Goal: Use online tool/utility: Utilize a website feature to perform a specific function

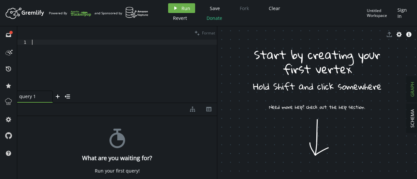
click at [79, 70] on div at bounding box center [124, 71] width 186 height 62
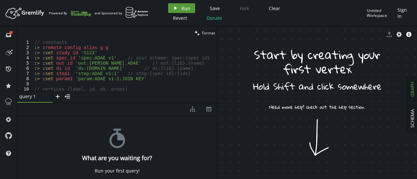
click at [177, 7] on icon "play" at bounding box center [175, 8] width 5 height 5
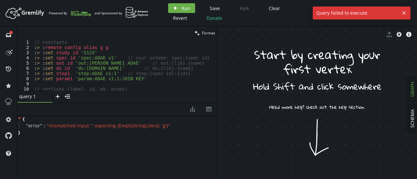
click at [124, 70] on div "// constants : > : remote config alias g g : > : set study_id 'S123' : > : set …" at bounding box center [144, 69] width 223 height 59
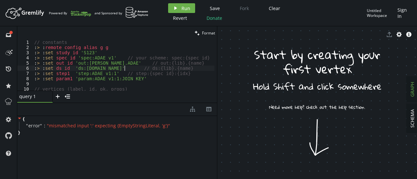
type textarea "g.V(step1).addE('NEXT').to(g.V(step2)).property('pk', study_id)"
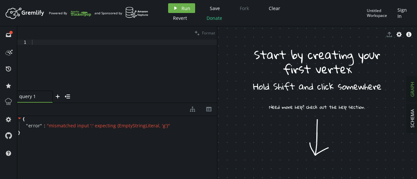
drag, startPoint x: 277, startPoint y: 70, endPoint x: 315, endPoint y: 104, distance: 51.0
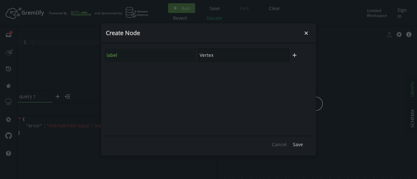
click at [231, 56] on input "Vertex" at bounding box center [243, 56] width 91 height 14
paste input "Spec"
type input "Spec"
click at [295, 147] on span "Save" at bounding box center [298, 145] width 10 height 6
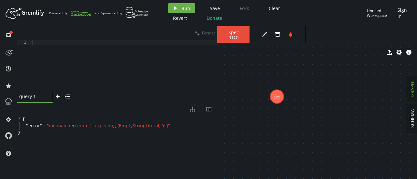
drag, startPoint x: 313, startPoint y: 101, endPoint x: 273, endPoint y: 95, distance: 39.5
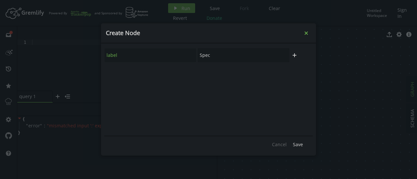
click at [305, 36] on icon "small-cross" at bounding box center [306, 33] width 7 height 7
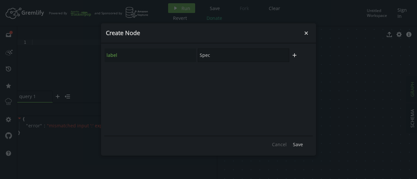
click at [248, 55] on input "Spec" at bounding box center [243, 56] width 91 height 14
paste input "Output"
type input "Output"
click at [298, 144] on span "Save" at bounding box center [298, 145] width 10 height 6
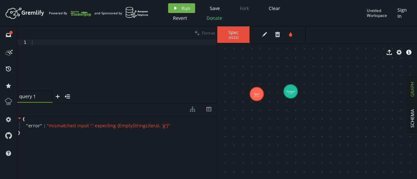
drag, startPoint x: 290, startPoint y: 108, endPoint x: 278, endPoint y: 115, distance: 13.6
click at [113, 67] on div at bounding box center [124, 71] width 186 height 62
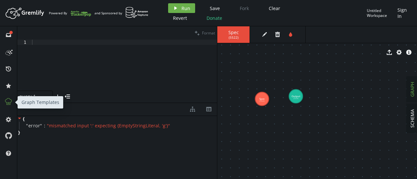
click at [7, 98] on icon at bounding box center [8, 102] width 8 height 8
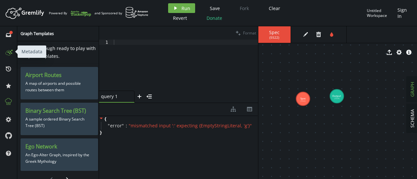
click at [10, 54] on icon at bounding box center [8, 52] width 10 height 10
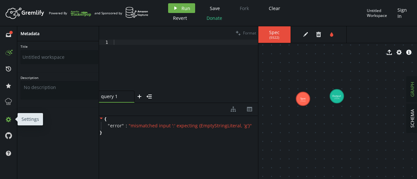
click at [9, 121] on icon at bounding box center [8, 119] width 5 height 5
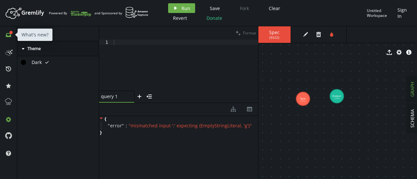
click at [8, 34] on icon "inbox" at bounding box center [8, 35] width 5 height 5
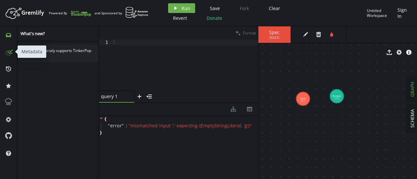
click at [9, 51] on icon at bounding box center [8, 52] width 10 height 10
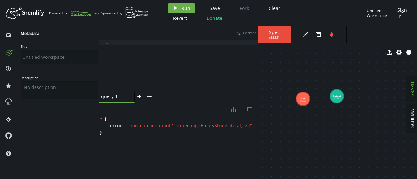
click at [68, 128] on div "Title Description" at bounding box center [59, 111] width 84 height 141
click at [220, 71] on div at bounding box center [185, 71] width 146 height 62
drag, startPoint x: 299, startPoint y: 99, endPoint x: 307, endPoint y: 137, distance: 38.4
drag, startPoint x: 307, startPoint y: 137, endPoint x: 303, endPoint y: 91, distance: 46.5
click at [416, 119] on button "SCHEMA" at bounding box center [411, 118] width 11 height 29
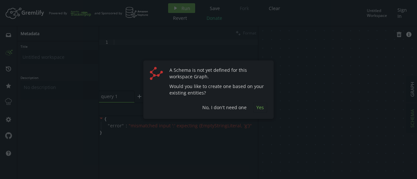
click at [260, 107] on span "Yes" at bounding box center [259, 108] width 7 height 6
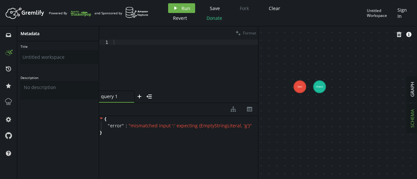
drag, startPoint x: 283, startPoint y: 70, endPoint x: 317, endPoint y: 121, distance: 61.3
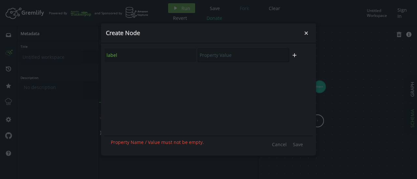
click at [236, 57] on input "text" at bounding box center [243, 56] width 91 height 14
paste input "spec_id"
type input "spec_id"
click at [299, 145] on span "Save" at bounding box center [298, 145] width 10 height 6
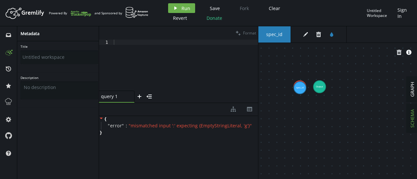
drag, startPoint x: 315, startPoint y: 121, endPoint x: 299, endPoint y: 87, distance: 37.6
drag, startPoint x: 299, startPoint y: 87, endPoint x: 324, endPoint y: 125, distance: 45.1
click at [413, 86] on span "GRAPH" at bounding box center [412, 89] width 6 height 15
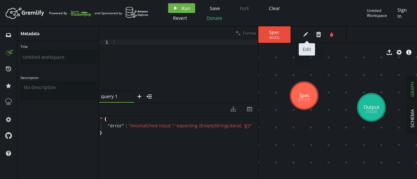
click at [303, 37] on icon "edit" at bounding box center [305, 34] width 5 height 5
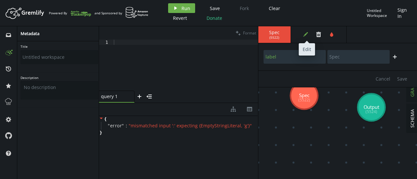
click at [302, 35] on button "edit" at bounding box center [305, 35] width 10 height 10
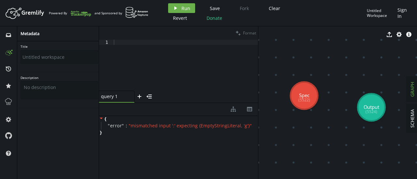
select select "spec_id"
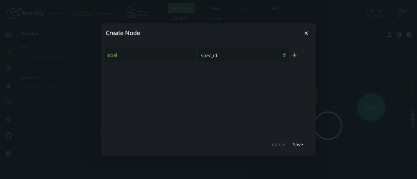
click at [294, 56] on icon "button" at bounding box center [294, 55] width 4 height 4
click at [170, 69] on input "text" at bounding box center [150, 73] width 91 height 14
type input "Sdx"
click at [219, 77] on input "text" at bounding box center [243, 73] width 91 height 14
type input "my_id"
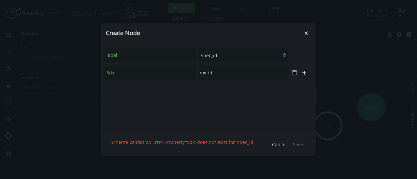
drag, startPoint x: 165, startPoint y: 80, endPoint x: 137, endPoint y: 71, distance: 29.5
click at [137, 71] on div "Sdx my_id trash plus" at bounding box center [208, 73] width 208 height 18
click at [137, 71] on input "Sdx" at bounding box center [150, 73] width 91 height 14
type input "l"
click at [307, 35] on icon "small-cross" at bounding box center [306, 33] width 7 height 7
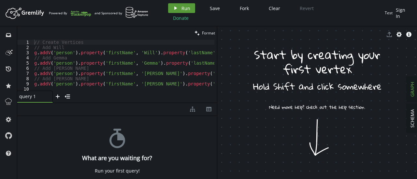
click at [187, 9] on span "Run" at bounding box center [185, 8] width 9 height 6
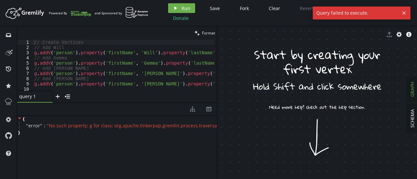
click at [160, 83] on div "// Create Vertices // Add Will g . addV ( 'person' ) . property ( 'firstName' ,…" at bounding box center [280, 69] width 494 height 59
type textarea "g.V().hasLabel('person').has('hobby', 'kayaking')"
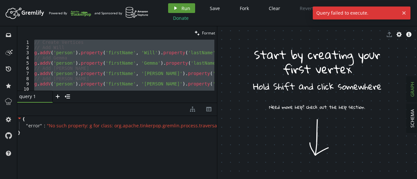
click at [184, 10] on span "Run" at bounding box center [185, 8] width 9 height 6
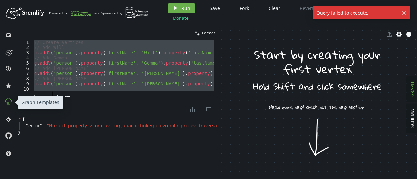
click at [8, 103] on icon at bounding box center [8, 102] width 8 height 8
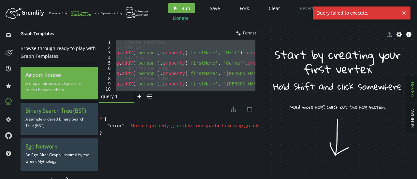
click at [57, 85] on p "A map of airports and possible routes between them" at bounding box center [59, 87] width 68 height 16
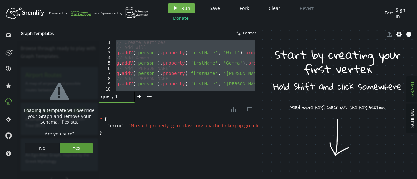
click at [73, 151] on span "Yes" at bounding box center [76, 148] width 7 height 6
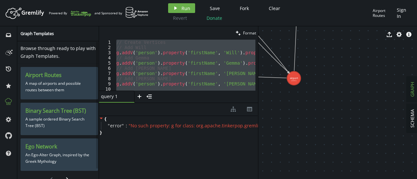
drag, startPoint x: 327, startPoint y: 71, endPoint x: 388, endPoint y: 116, distance: 75.7
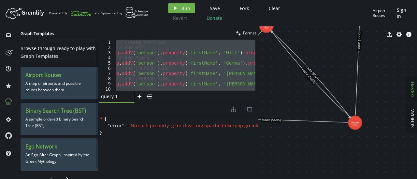
drag, startPoint x: 322, startPoint y: 41, endPoint x: 370, endPoint y: 116, distance: 89.2
click at [370, 116] on div "export cog info-sign airport (5585) airport (5588) airport (5591) airport (5594…" at bounding box center [337, 102] width 159 height 153
drag, startPoint x: 321, startPoint y: 42, endPoint x: 349, endPoint y: 91, distance: 56.2
click at [349, 91] on div "export cog info-sign airport (5585) airport (5588) airport (5591) airport (5594…" at bounding box center [337, 102] width 159 height 153
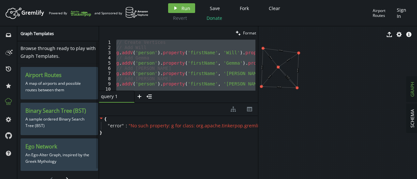
scroll to position [0, 1]
drag, startPoint x: 272, startPoint y: 99, endPoint x: 307, endPoint y: 138, distance: 52.3
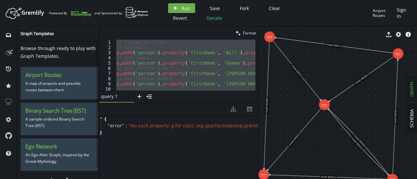
click at [268, 37] on div "export cog info-sign" at bounding box center [337, 34] width 159 height 16
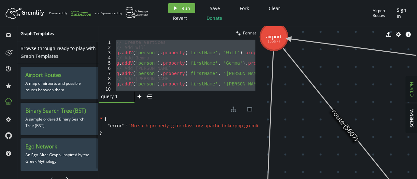
drag, startPoint x: 290, startPoint y: 56, endPoint x: 344, endPoint y: 165, distance: 121.7
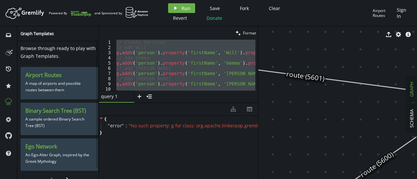
drag, startPoint x: 354, startPoint y: 84, endPoint x: 205, endPoint y: 87, distance: 148.1
click at [205, 87] on div "clean Format g.V().hasLabel('person').has('hobby', 'kayaking') 1 2 3 4 5 6 7 8 …" at bounding box center [258, 102] width 318 height 153
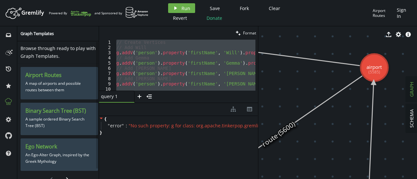
drag, startPoint x: 320, startPoint y: 104, endPoint x: 220, endPoint y: 73, distance: 105.0
click at [220, 73] on div "clean Format g.V().hasLabel('person').has('hobby', 'kayaking') 1 2 3 4 5 6 7 8 …" at bounding box center [258, 102] width 318 height 153
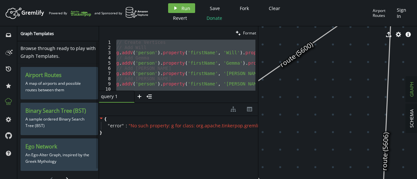
drag, startPoint x: 335, startPoint y: 147, endPoint x: 383, endPoint y: 35, distance: 121.1
click at [383, 35] on div "export cog info-sign airport (5585) airport (5588) airport (5591) airport (5594…" at bounding box center [337, 102] width 159 height 153
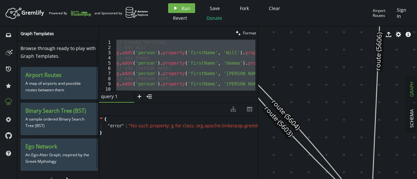
drag, startPoint x: 366, startPoint y: 110, endPoint x: 329, endPoint y: 30, distance: 88.3
click at [329, 30] on div "export cog info-sign airport (5585) airport (5588) airport (5591) airport (5594…" at bounding box center [337, 102] width 159 height 153
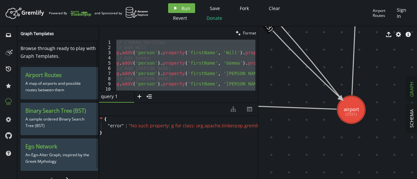
drag, startPoint x: 338, startPoint y: 124, endPoint x: 323, endPoint y: 26, distance: 99.1
click at [323, 26] on div "Artboard Created with Sketch. Powered By and Sponsored by play Run Save Fork Cl…" at bounding box center [208, 89] width 417 height 179
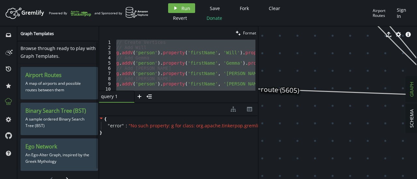
drag, startPoint x: 286, startPoint y: 73, endPoint x: 411, endPoint y: 65, distance: 125.0
click at [411, 65] on div "SCHEMA GRAPH export cog info-sign airport (5585) airport (5588) airport (5591) …" at bounding box center [337, 102] width 159 height 153
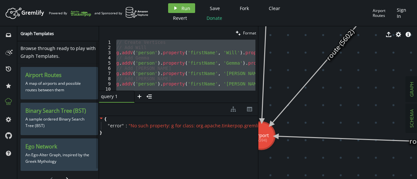
drag, startPoint x: 296, startPoint y: 68, endPoint x: 416, endPoint y: 119, distance: 131.0
click at [416, 119] on div "SCHEMA GRAPH export cog info-sign airport (5585) airport (5588) airport (5591) …" at bounding box center [337, 102] width 159 height 153
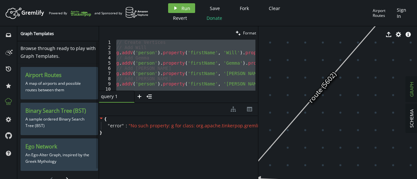
drag, startPoint x: 390, startPoint y: 62, endPoint x: 325, endPoint y: 189, distance: 143.1
click at [325, 179] on html "Artboard Created with Sketch. Powered By and Sponsored by play Run Save Fork Cl…" at bounding box center [208, 89] width 417 height 179
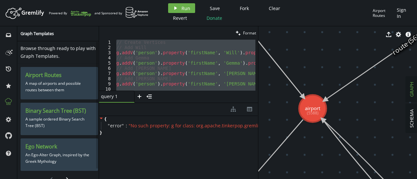
drag, startPoint x: 305, startPoint y: 93, endPoint x: 264, endPoint y: 121, distance: 50.0
click at [414, 119] on span "SCHEMA" at bounding box center [411, 118] width 6 height 19
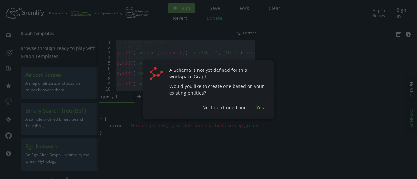
click at [260, 111] on button "Yes" at bounding box center [260, 108] width 14 height 10
